Goal: Task Accomplishment & Management: Manage account settings

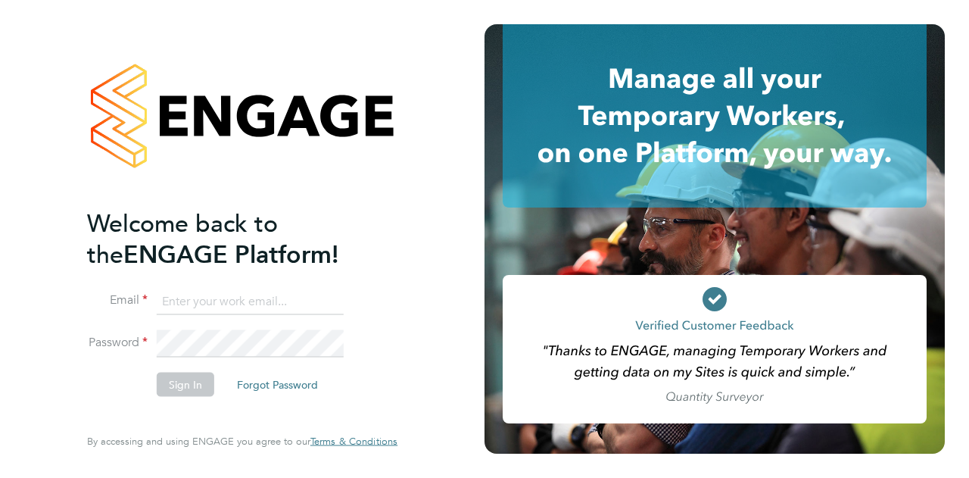
type input "Kira.reeder@wates.co.uk"
click at [171, 372] on button "Sign In" at bounding box center [186, 384] width 58 height 24
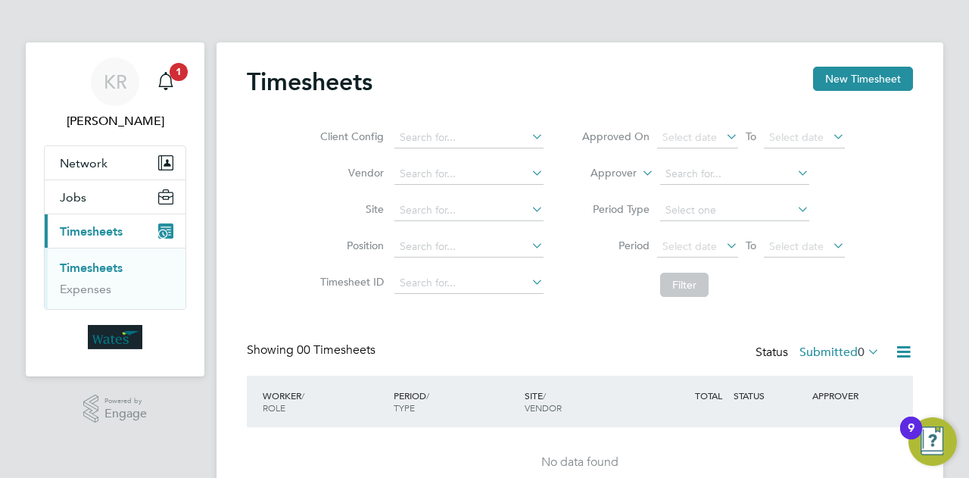
click at [92, 235] on span "Timesheets" at bounding box center [91, 231] width 63 height 14
click at [72, 195] on span "Jobs" at bounding box center [73, 197] width 27 height 14
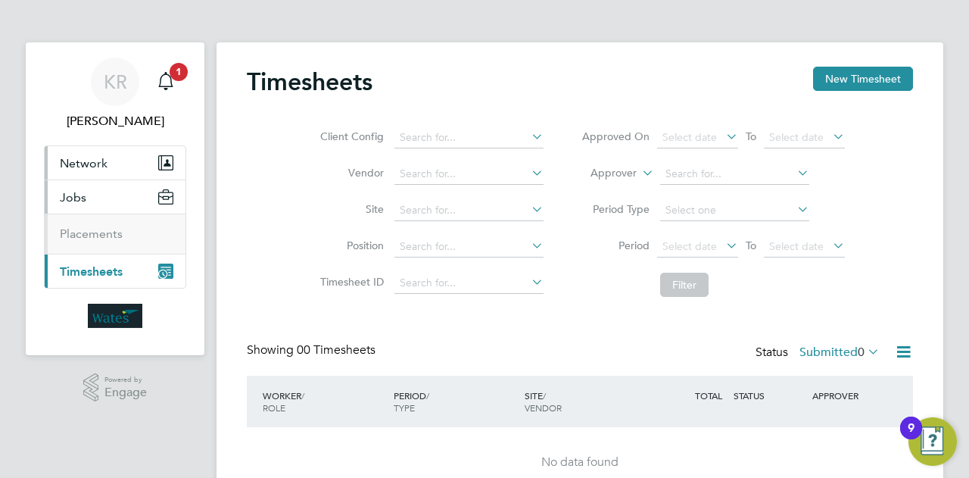
click at [79, 167] on span "Network" at bounding box center [84, 163] width 48 height 14
click at [84, 243] on span "Jobs" at bounding box center [73, 237] width 27 height 14
click at [89, 271] on span "Timesheets" at bounding box center [91, 271] width 63 height 14
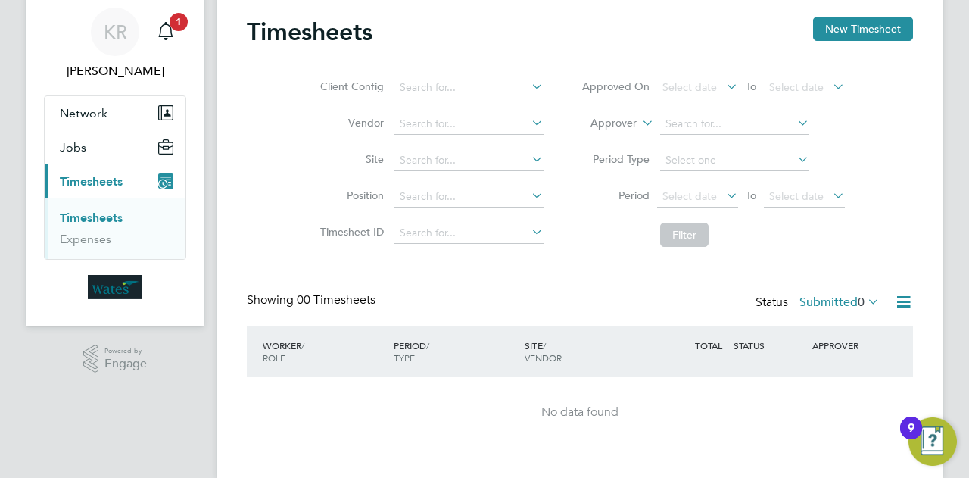
scroll to position [73, 0]
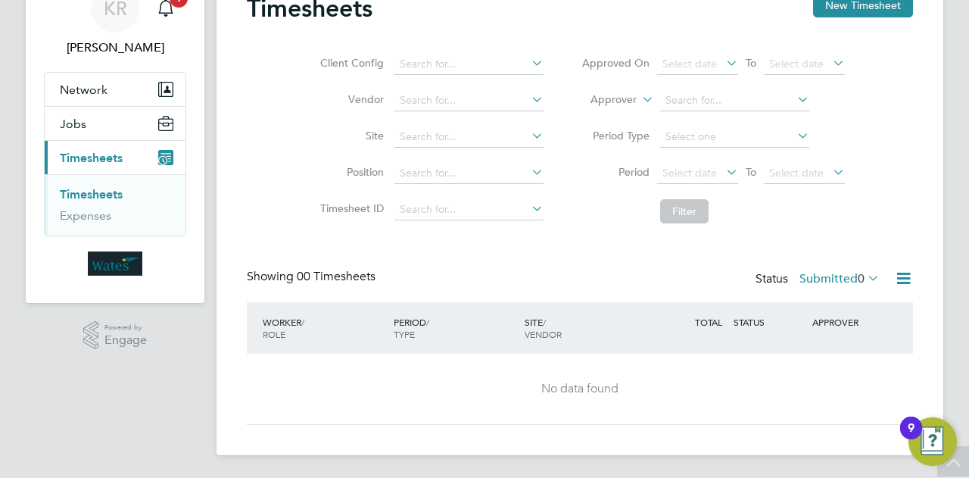
click at [836, 275] on label "Submitted 0" at bounding box center [840, 278] width 80 height 15
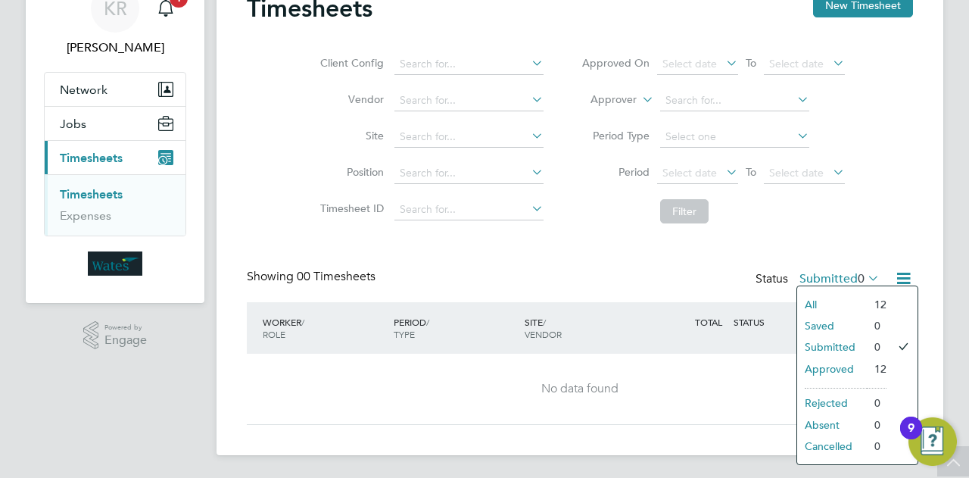
click at [841, 369] on li "Approved" at bounding box center [832, 368] width 70 height 21
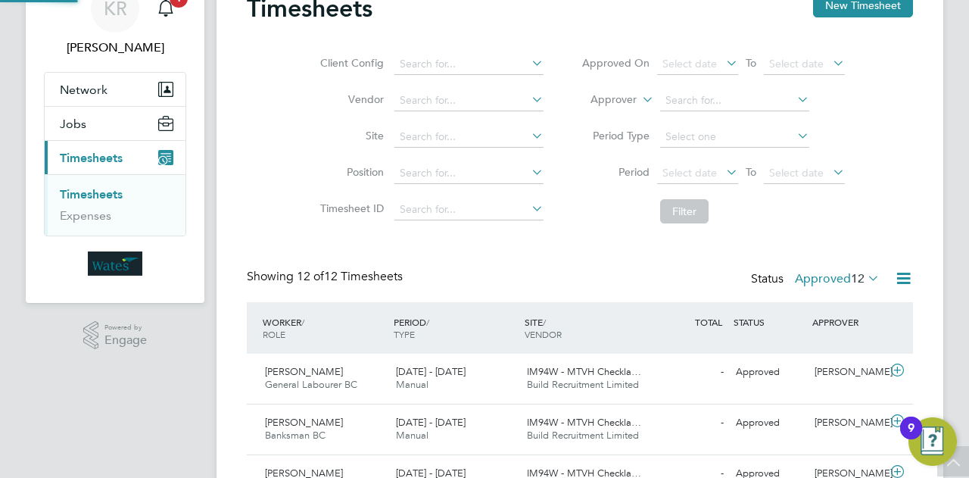
scroll to position [0, 0]
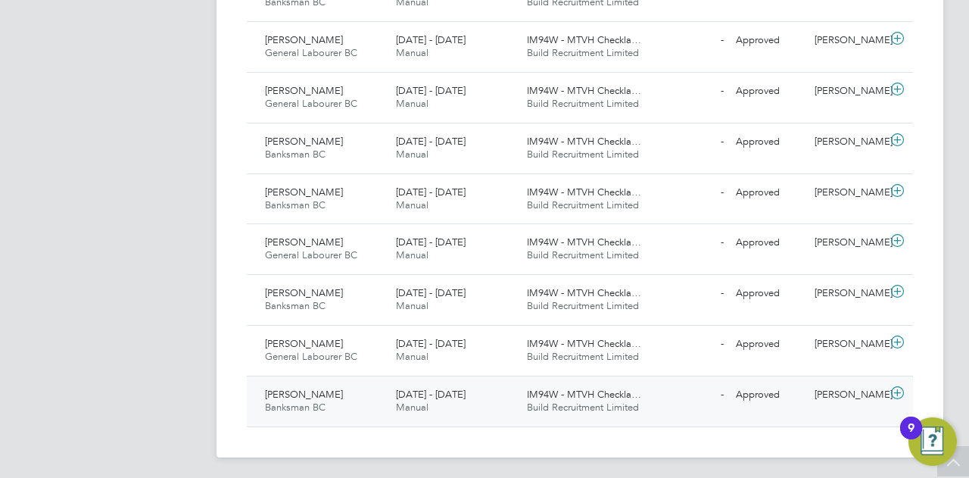
click at [896, 388] on icon at bounding box center [897, 393] width 19 height 12
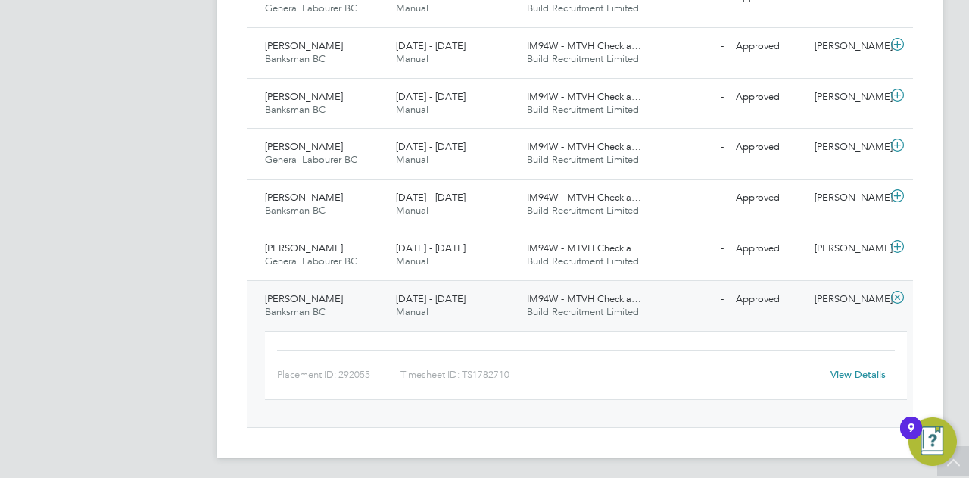
click at [859, 368] on link "View Details" at bounding box center [858, 374] width 55 height 13
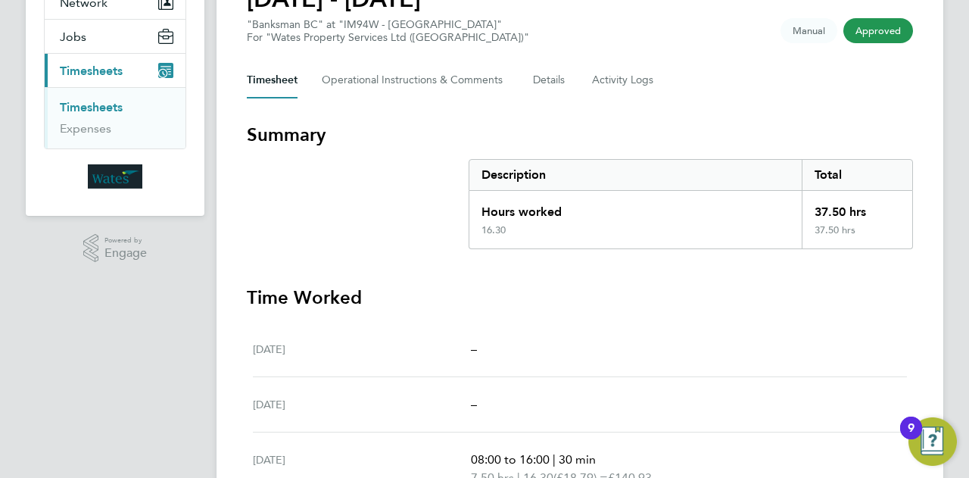
scroll to position [85, 0]
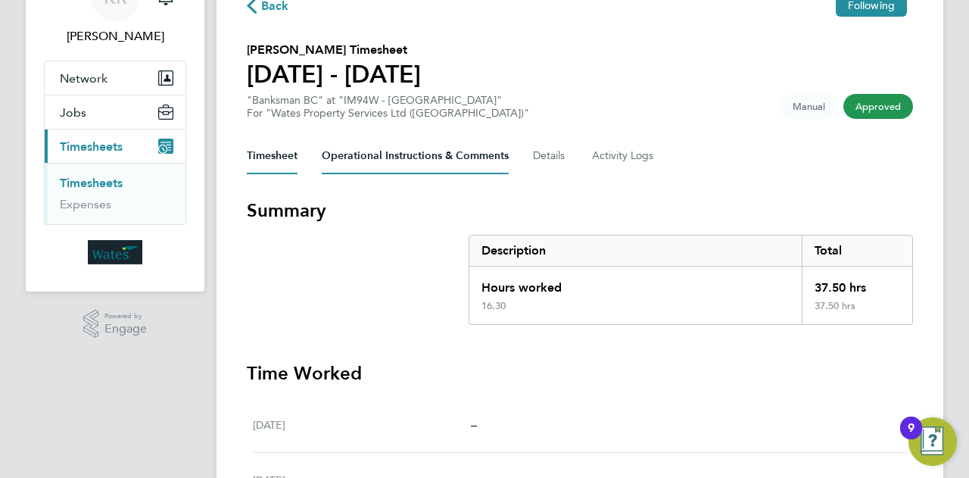
click at [491, 164] on Comments-tab "Operational Instructions & Comments" at bounding box center [415, 156] width 187 height 36
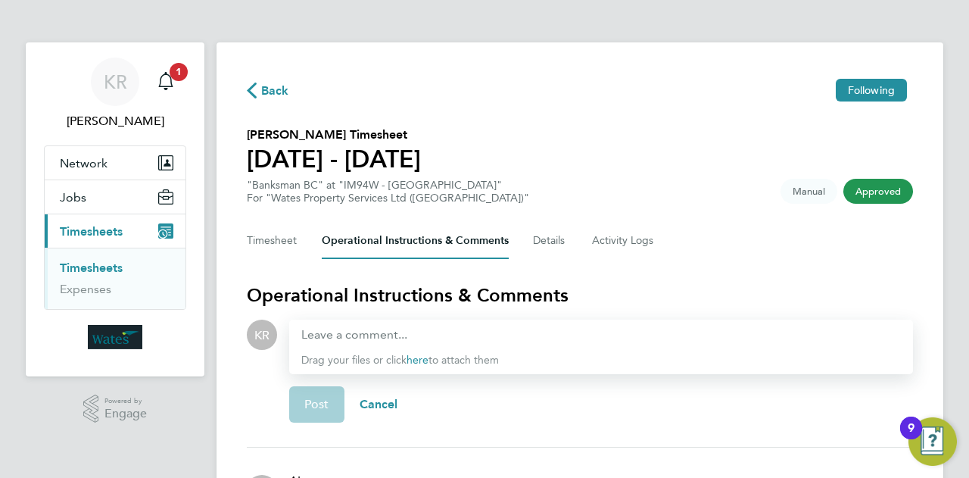
click at [568, 243] on div "Timesheet Operational Instructions & Comments Details Activity Logs" at bounding box center [580, 241] width 666 height 36
click at [557, 243] on button "Details" at bounding box center [550, 241] width 35 height 36
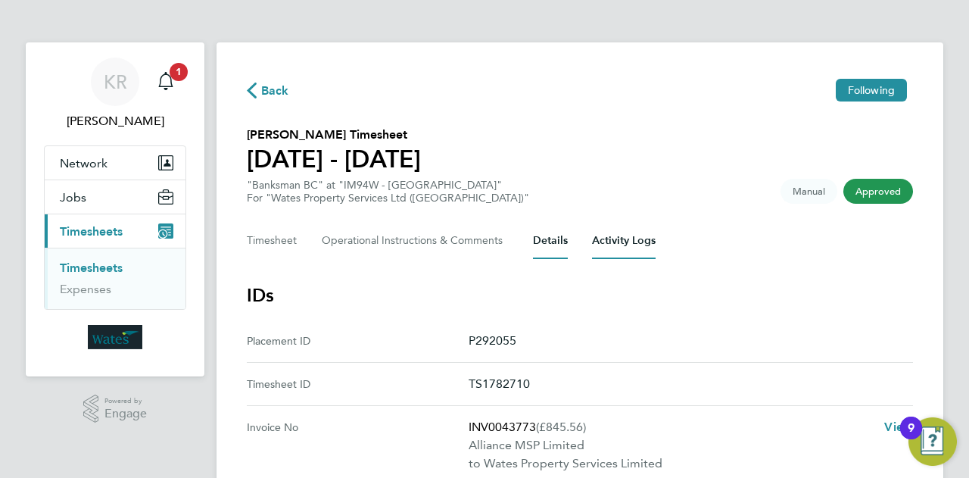
click at [626, 251] on Logs-tab "Activity Logs" at bounding box center [624, 241] width 64 height 36
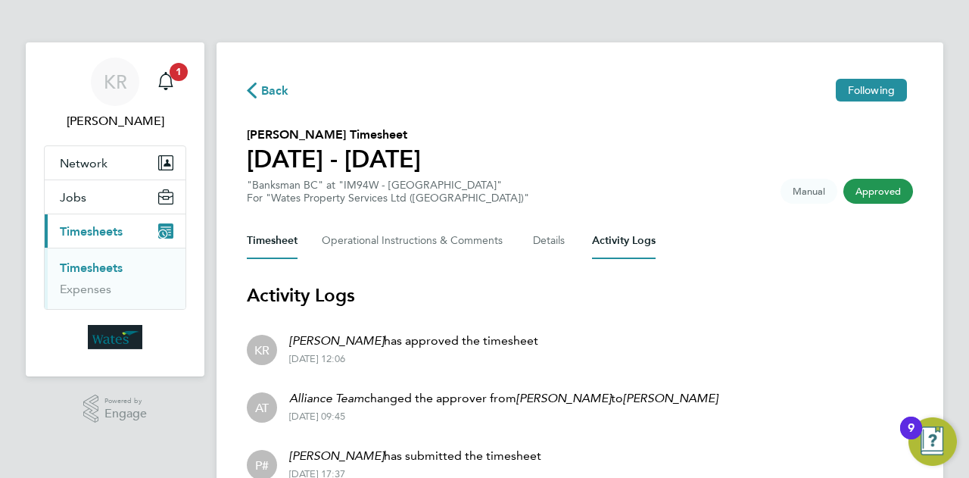
click at [255, 239] on button "Timesheet" at bounding box center [272, 241] width 51 height 36
